Goal: Task Accomplishment & Management: Manage account settings

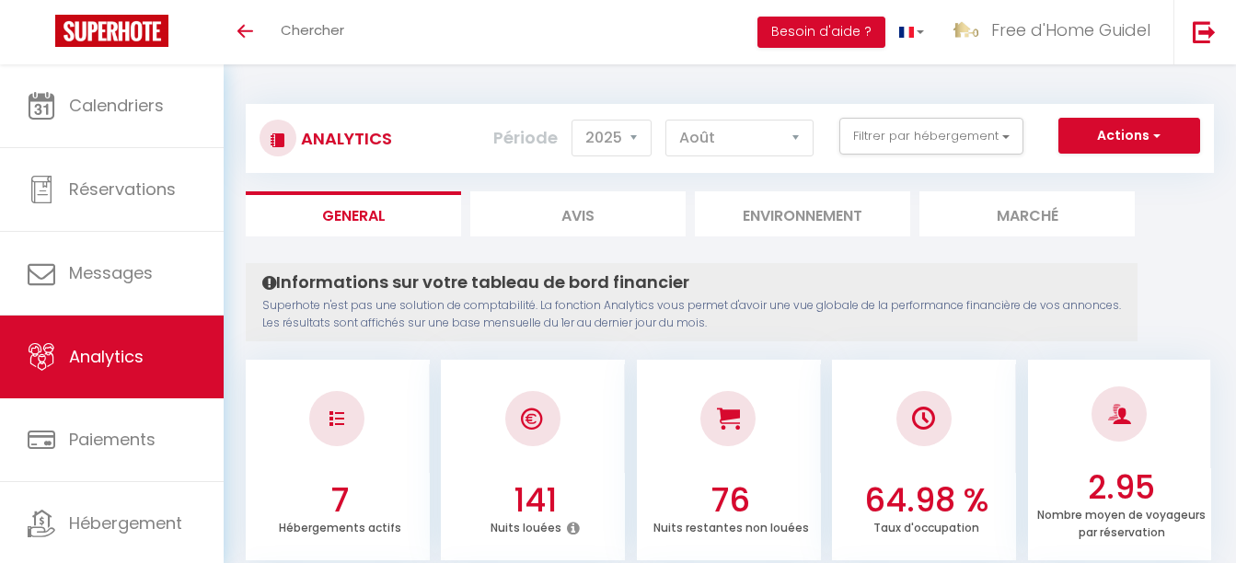
select select "2025"
select select "8"
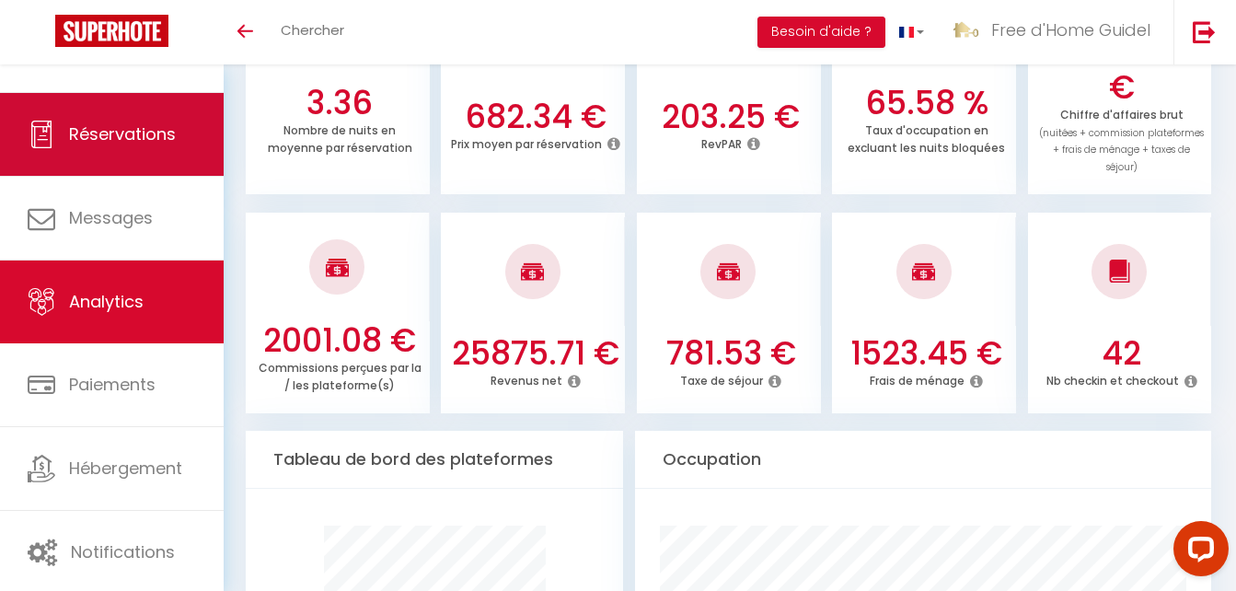
click at [162, 143] on span "Réservations" at bounding box center [122, 133] width 107 height 23
select select "not_cancelled"
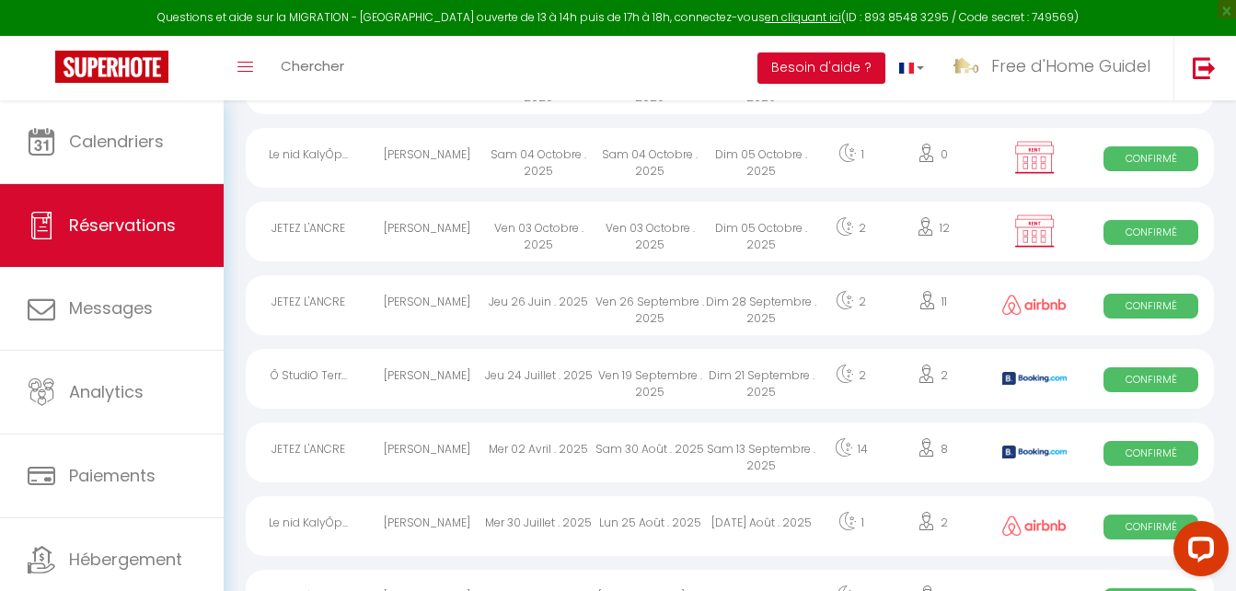
scroll to position [694, 0]
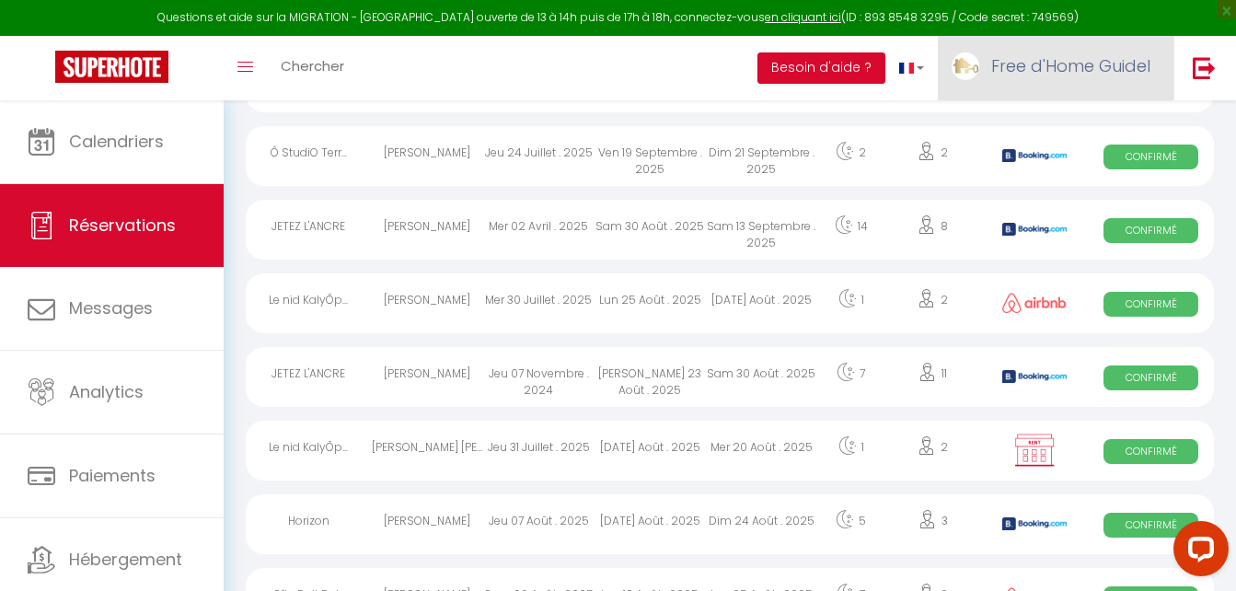
click at [1020, 71] on span "Free d'Home Guidel" at bounding box center [1070, 65] width 159 height 23
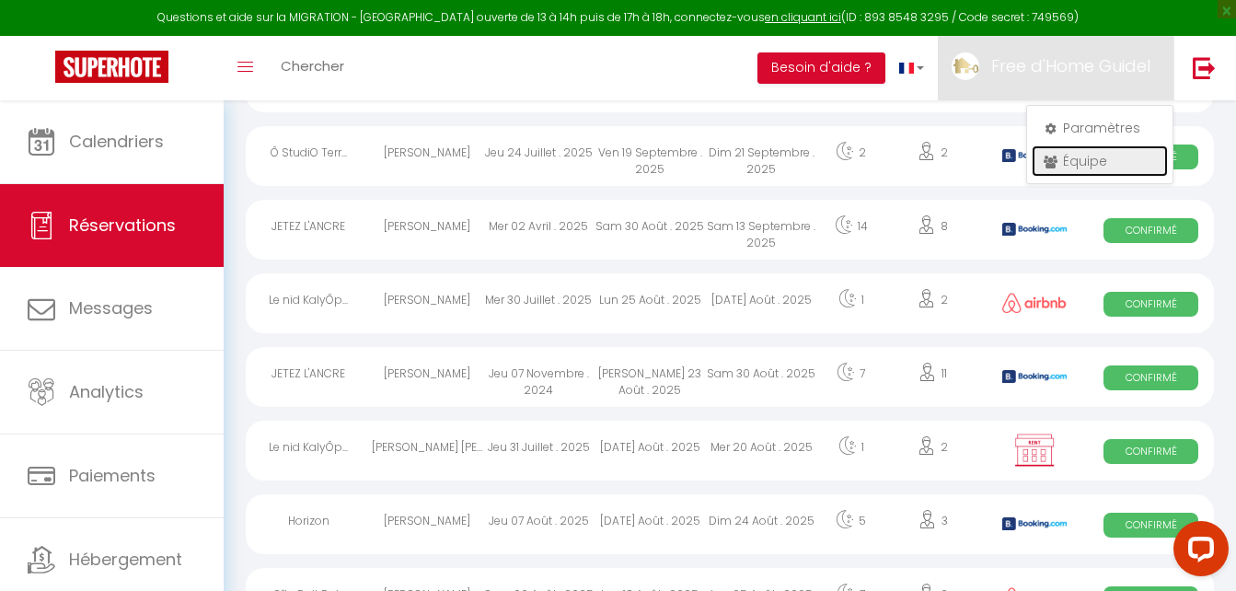
click at [1047, 158] on icon at bounding box center [1049, 161] width 13 height 13
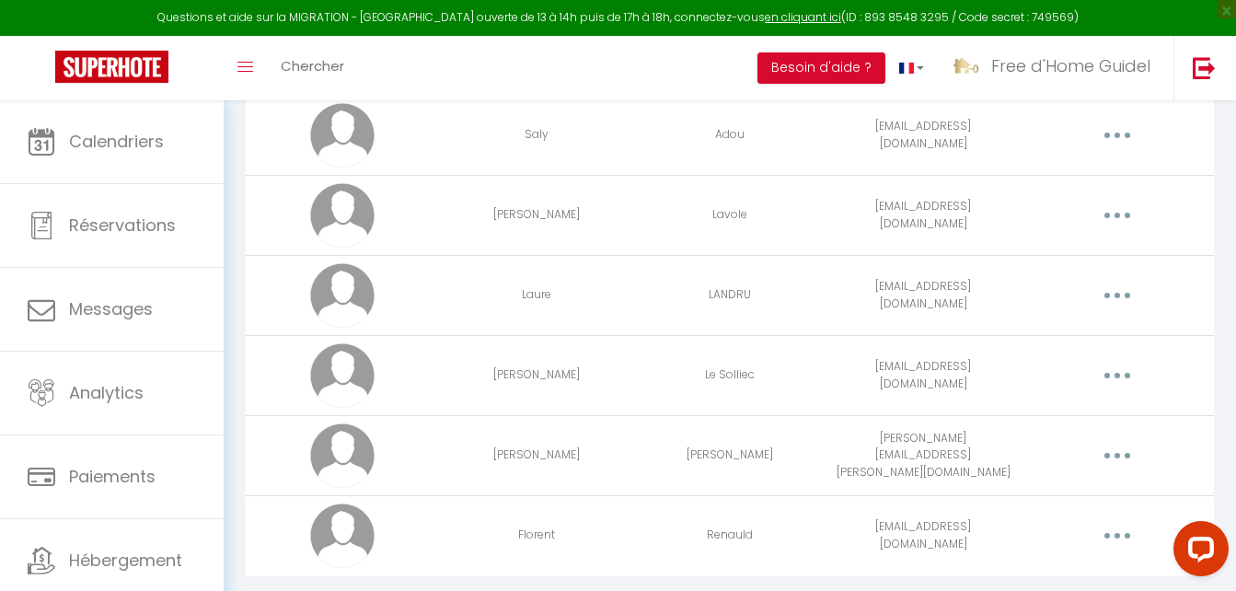
scroll to position [1149, 0]
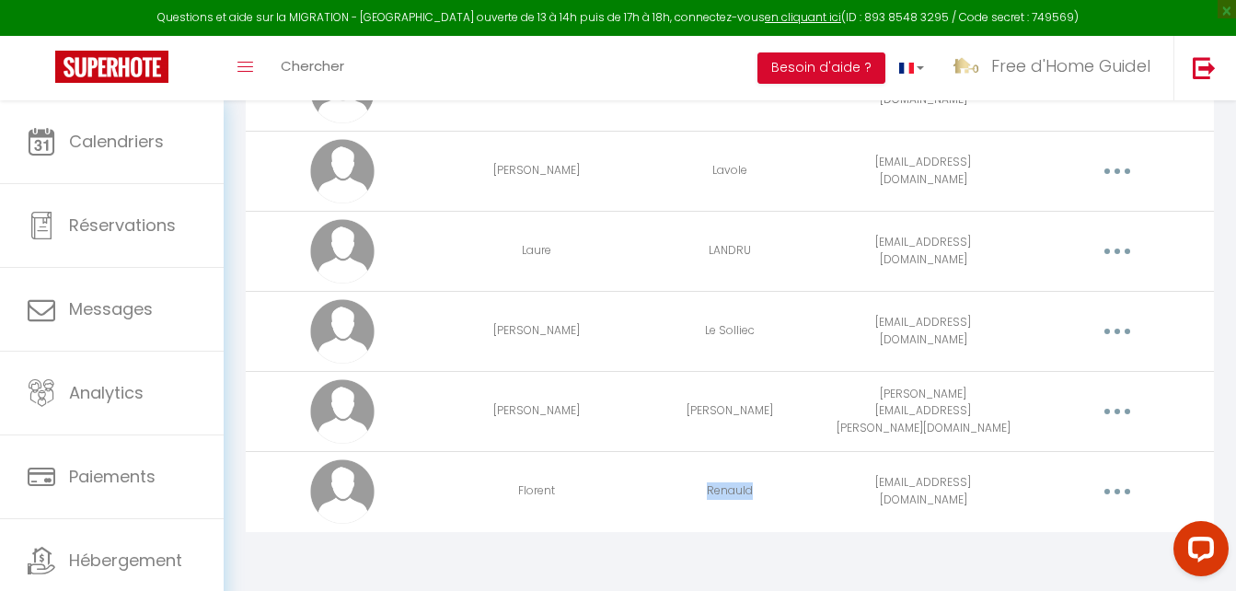
drag, startPoint x: 754, startPoint y: 492, endPoint x: 706, endPoint y: 494, distance: 48.8
click at [706, 494] on td "Renauld" at bounding box center [729, 491] width 193 height 80
copy td "Renauld"
click at [983, 488] on td "[EMAIL_ADDRESS][DOMAIN_NAME]" at bounding box center [922, 491] width 193 height 80
drag, startPoint x: 852, startPoint y: 493, endPoint x: 996, endPoint y: 491, distance: 144.4
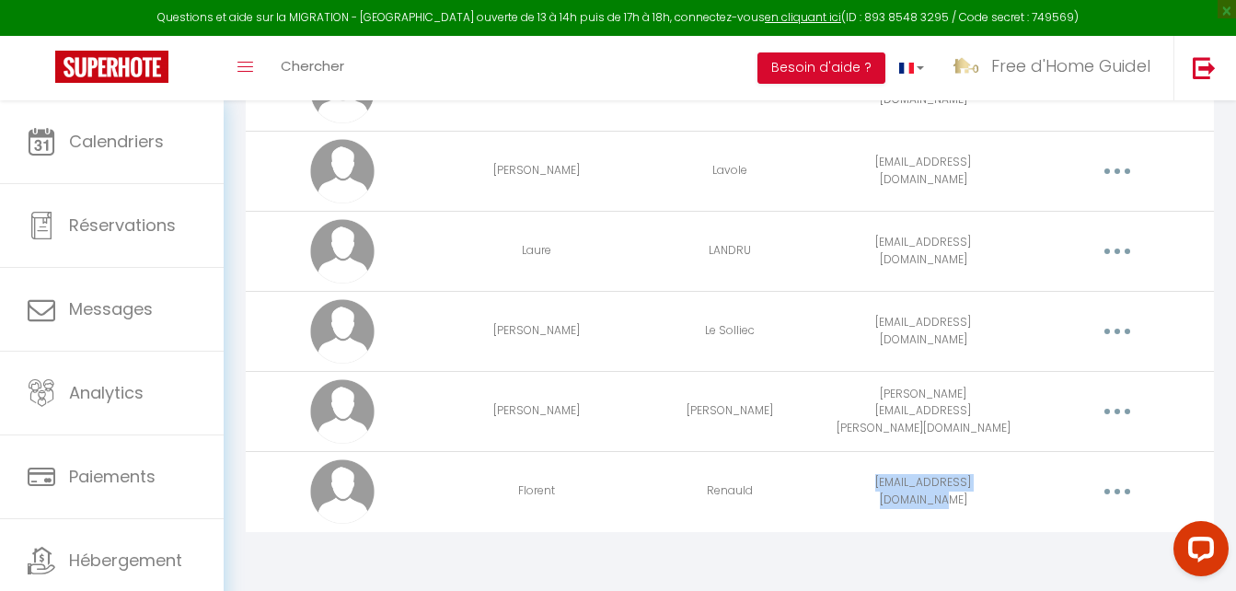
click at [996, 491] on td "[EMAIL_ADDRESS][DOMAIN_NAME]" at bounding box center [922, 491] width 193 height 80
copy td "[EMAIL_ADDRESS][DOMAIN_NAME]"
click at [1113, 488] on button "button" at bounding box center [1117, 491] width 52 height 29
click at [1051, 538] on link "Editer" at bounding box center [1069, 533] width 136 height 31
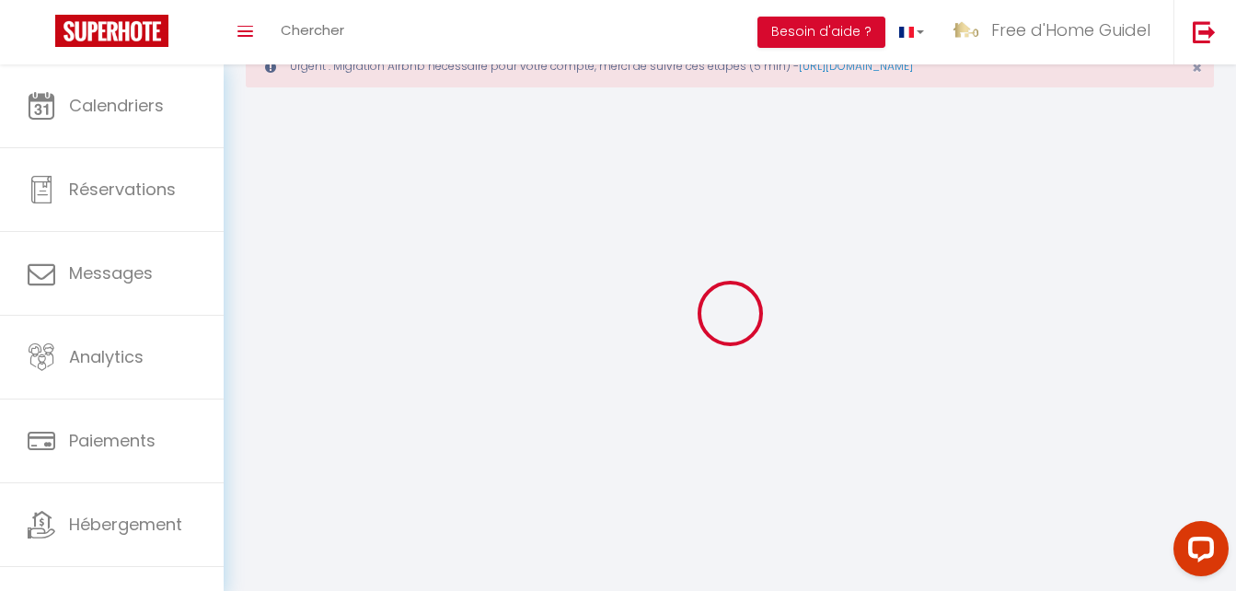
type input "Florent"
type input "Renauld"
type input "[EMAIL_ADDRESS][DOMAIN_NAME]"
type textarea "[URL][DOMAIN_NAME]"
checkbox input "true"
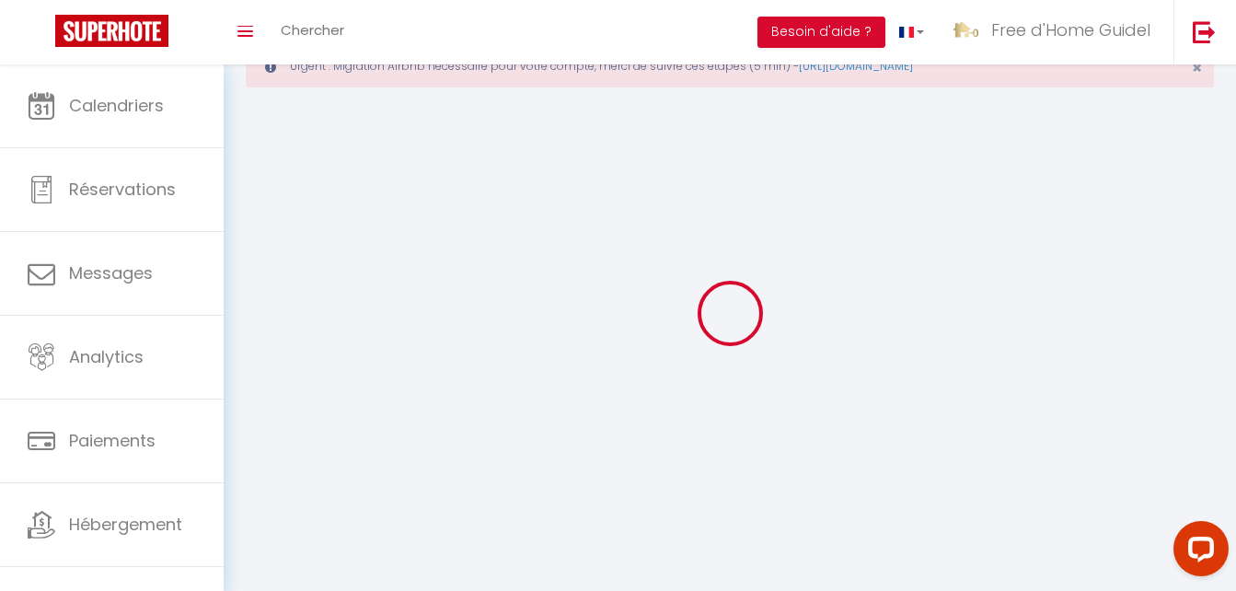
checkbox input "false"
checkbox input "true"
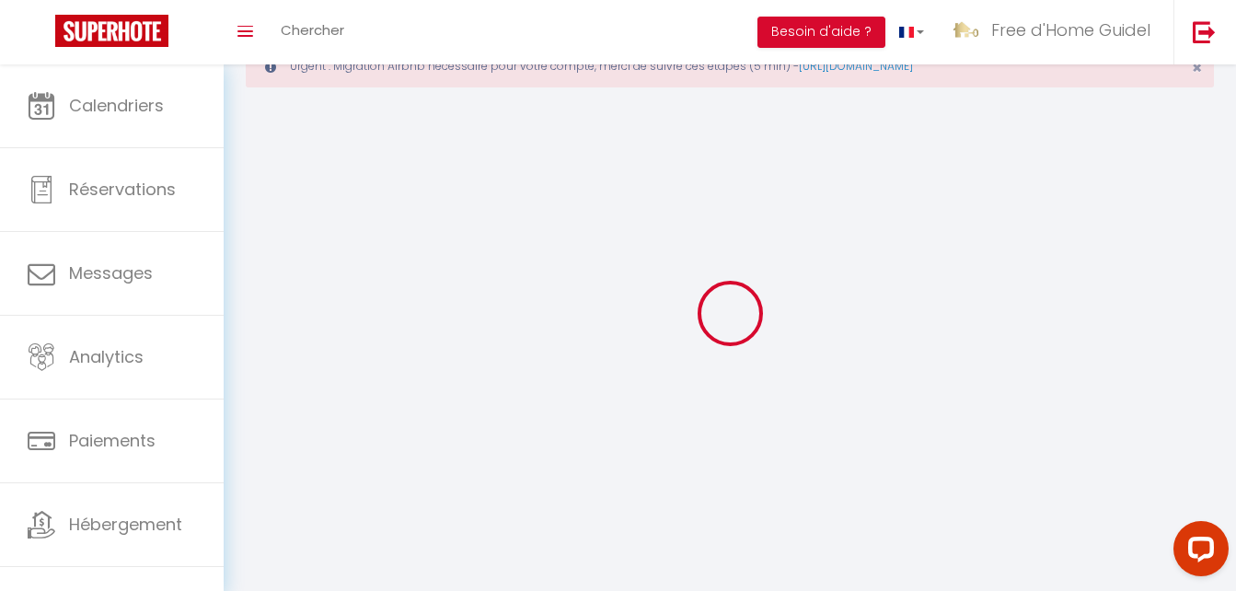
checkbox input "true"
checkbox input "false"
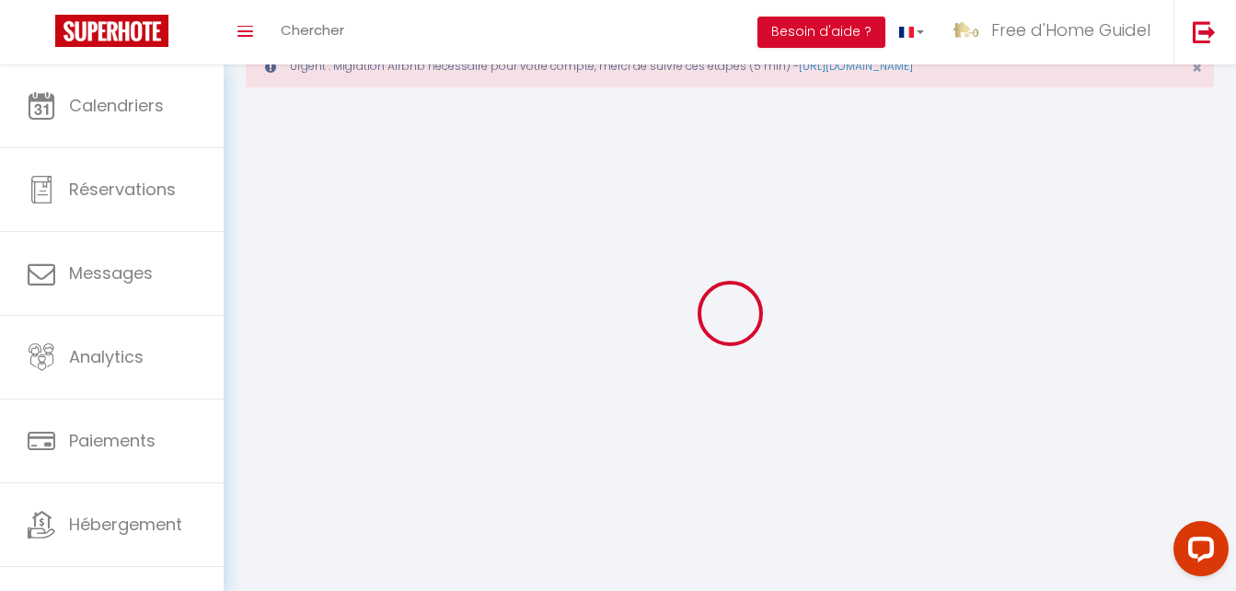
checkbox input "true"
checkbox input "false"
checkbox input "true"
checkbox input "false"
select select
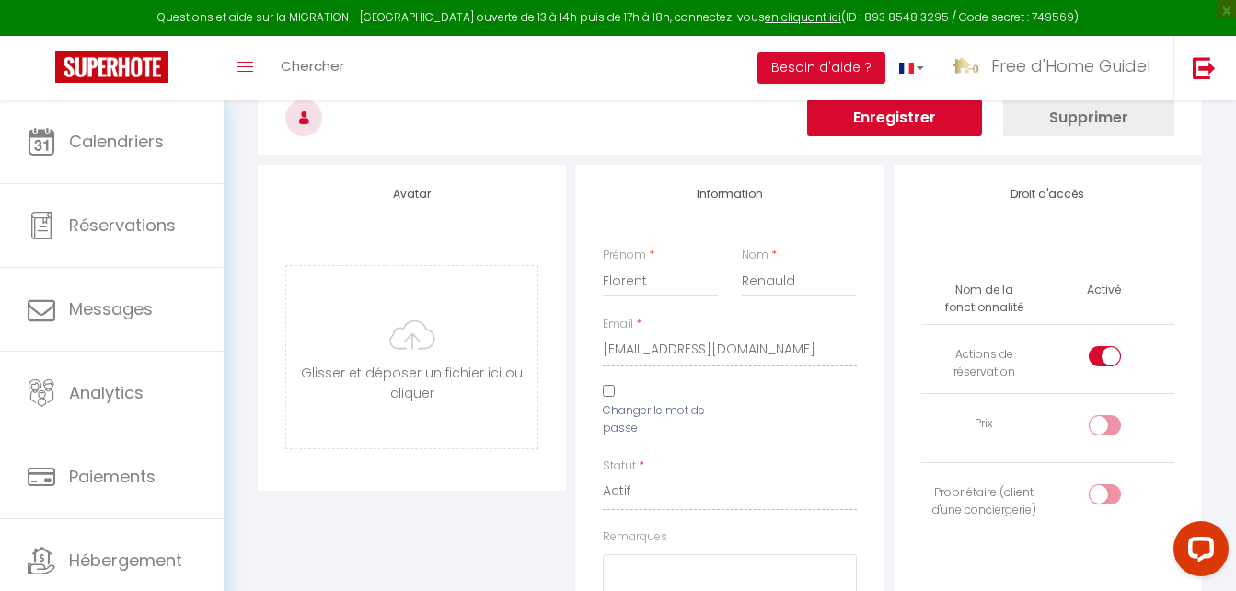
scroll to position [220, 0]
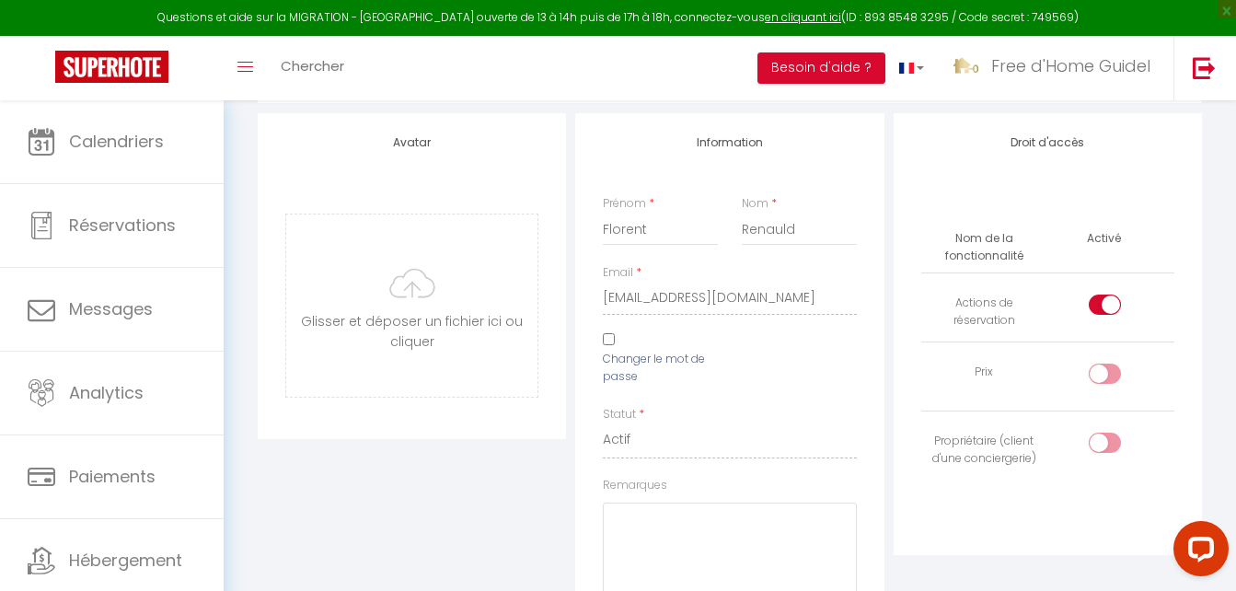
click at [610, 333] on input "Changer le mot de passe" at bounding box center [609, 339] width 12 height 12
checkbox input "true"
click at [698, 440] on icon at bounding box center [694, 438] width 18 height 11
